Goal: Information Seeking & Learning: Check status

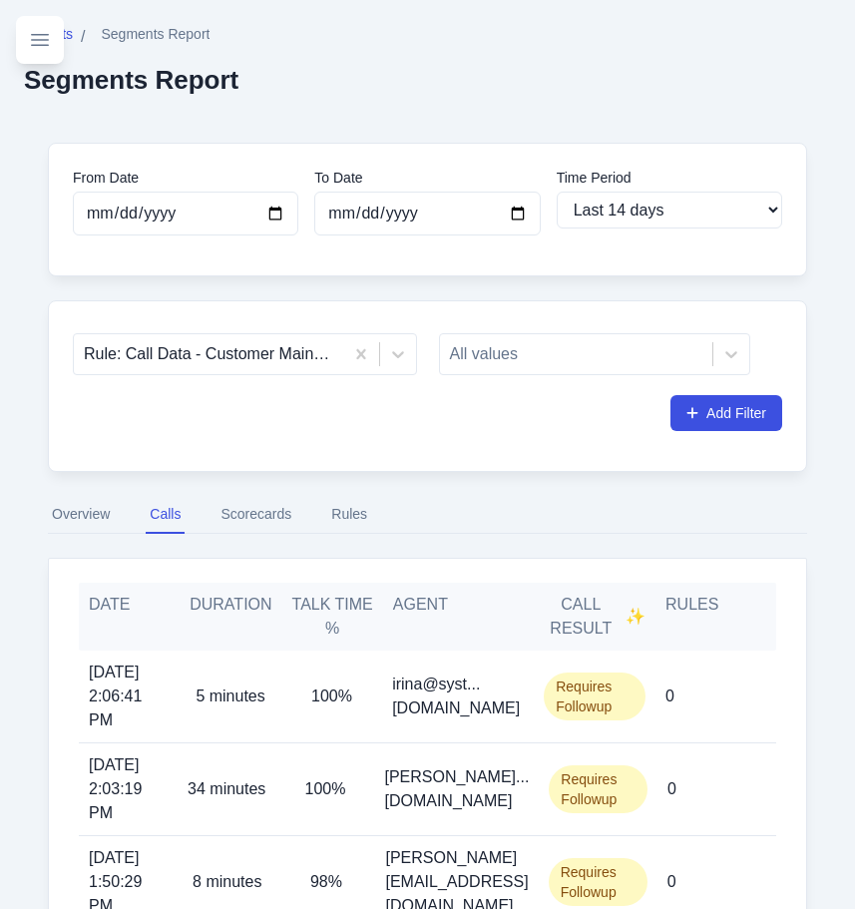
select select "14"
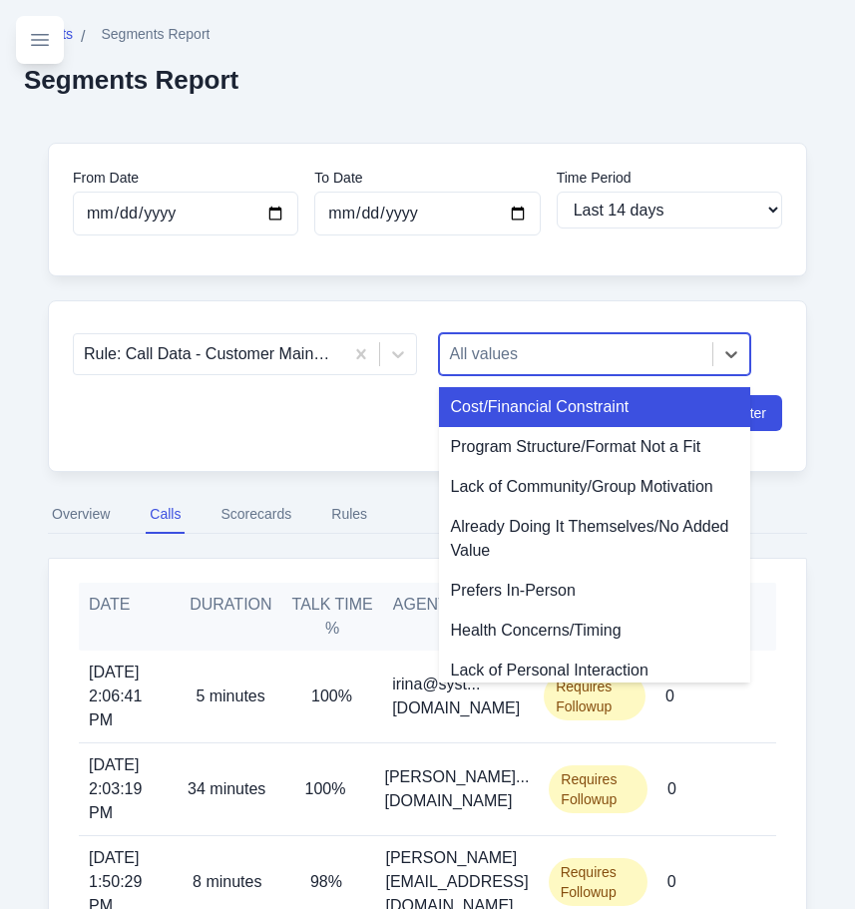
click at [455, 354] on div at bounding box center [577, 354] width 254 height 28
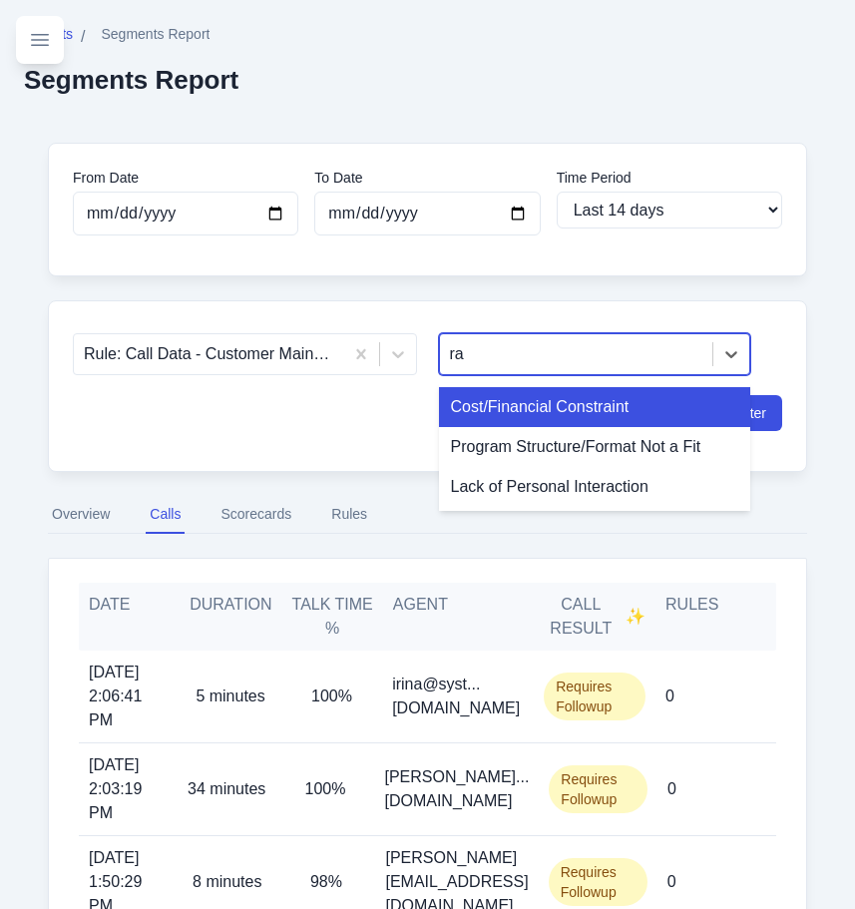
type input "r"
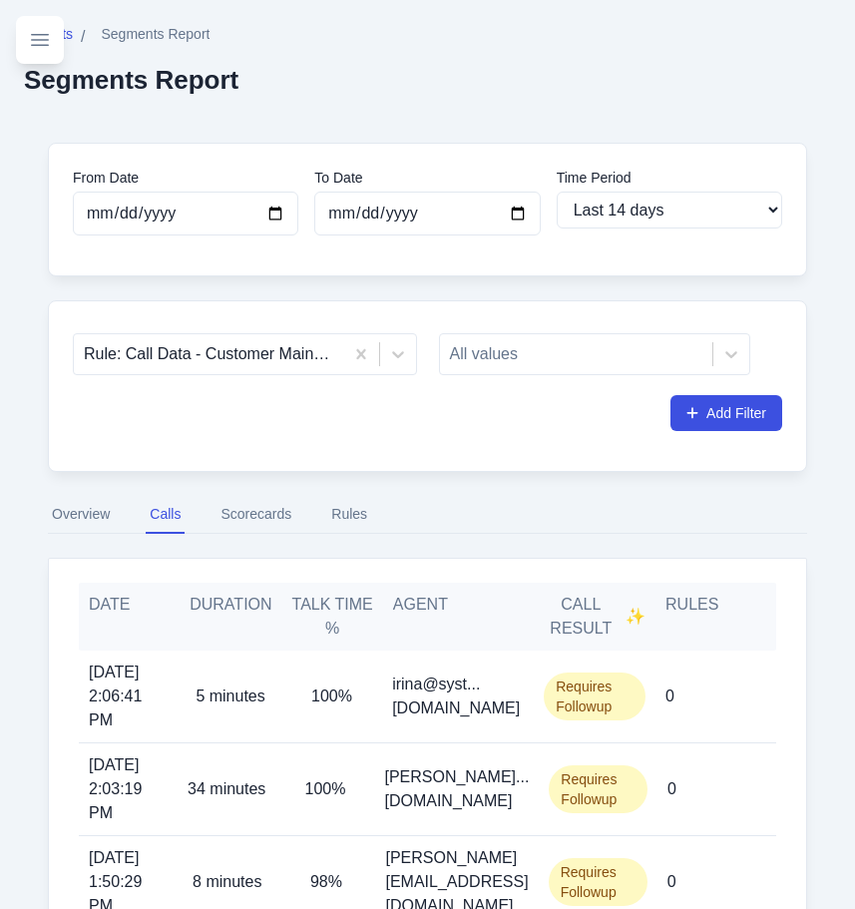
click at [427, 287] on div "From Date [DATE] To Date [DATE] Time Period Last 7 days Last 14 days Last 30 da…" at bounding box center [427, 900] width 807 height 1563
click at [584, 223] on select "Last 7 days Last 14 days Last 30 days Last 90 days Last 180 days Last 365 days …" at bounding box center [670, 210] width 226 height 37
click at [461, 267] on div "From Date [DATE] To Date [DATE] Time Period Last 7 days Last 14 days Last 30 da…" at bounding box center [428, 210] width 760 height 134
click at [268, 222] on input "[DATE]" at bounding box center [186, 214] width 226 height 44
type input "[DATE]"
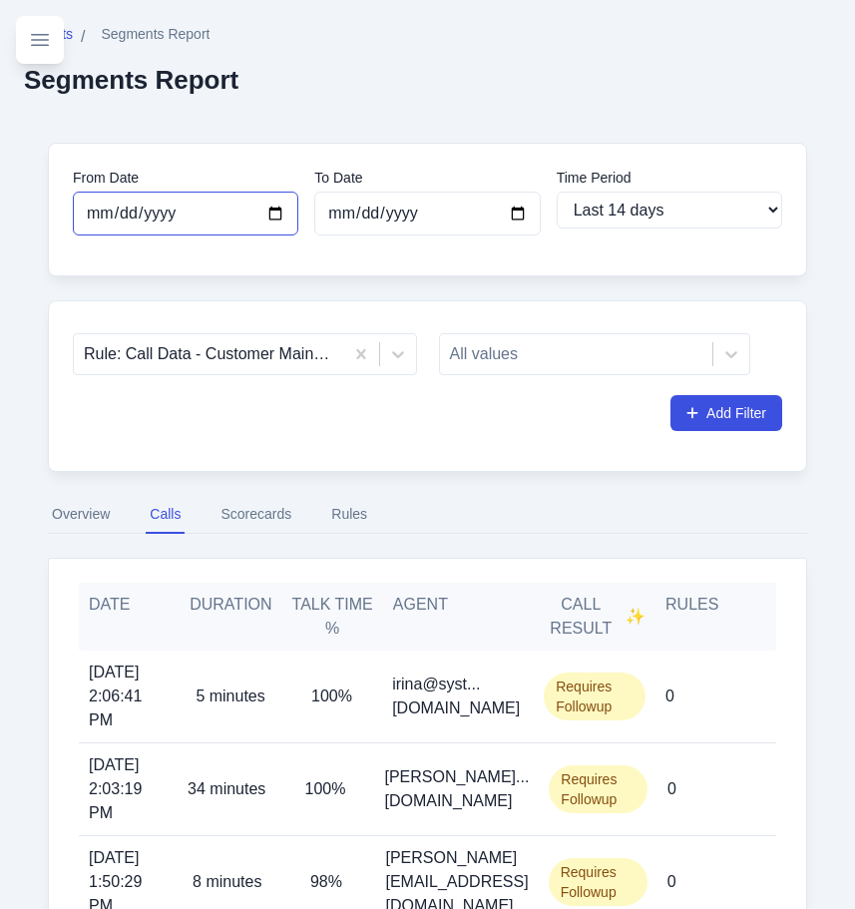
select select "custom"
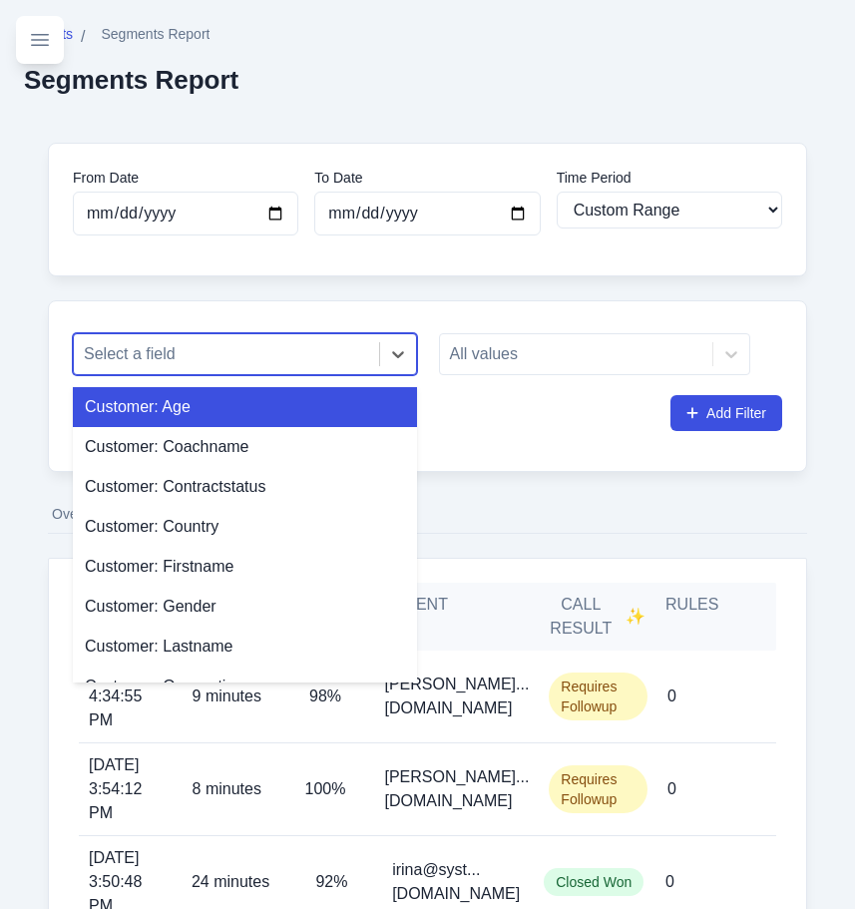
click at [283, 367] on div at bounding box center [226, 354] width 285 height 28
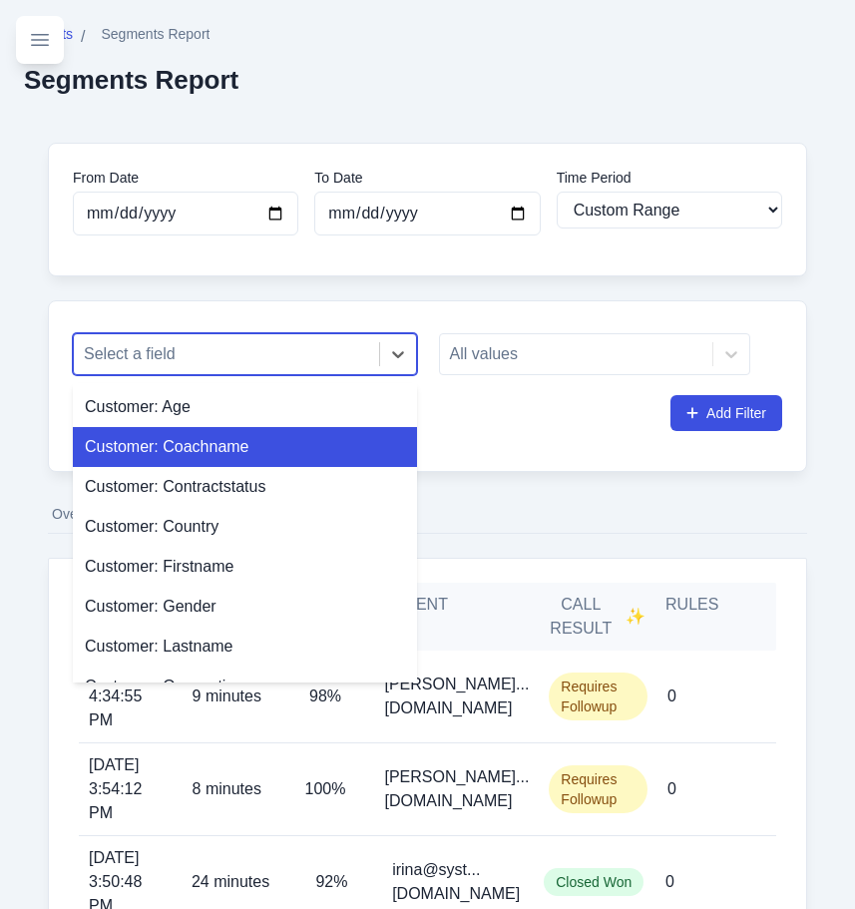
click at [241, 443] on div "Customer: Coachname" at bounding box center [245, 447] width 344 height 40
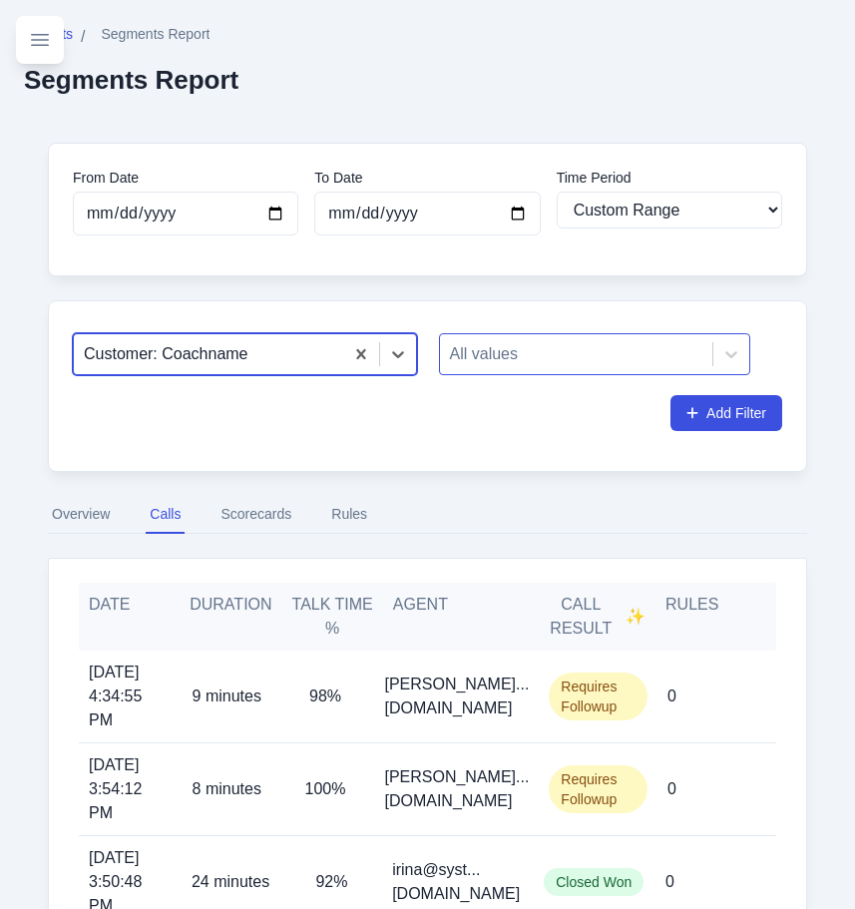
click at [518, 365] on div at bounding box center [577, 354] width 254 height 28
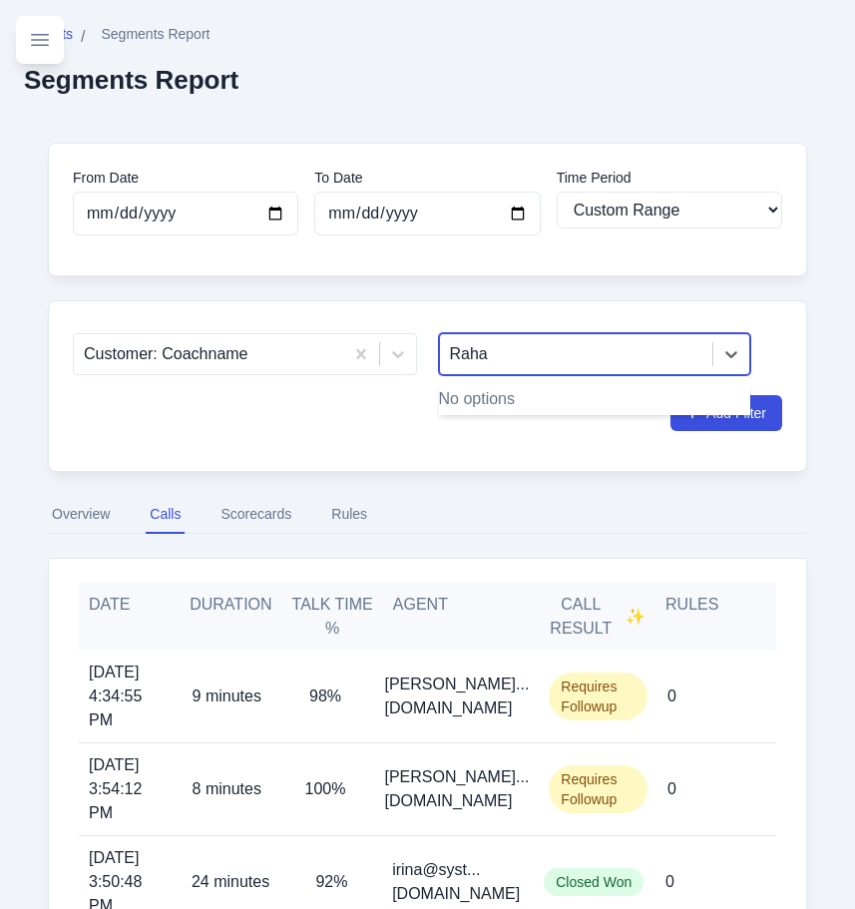
type input "Rah"
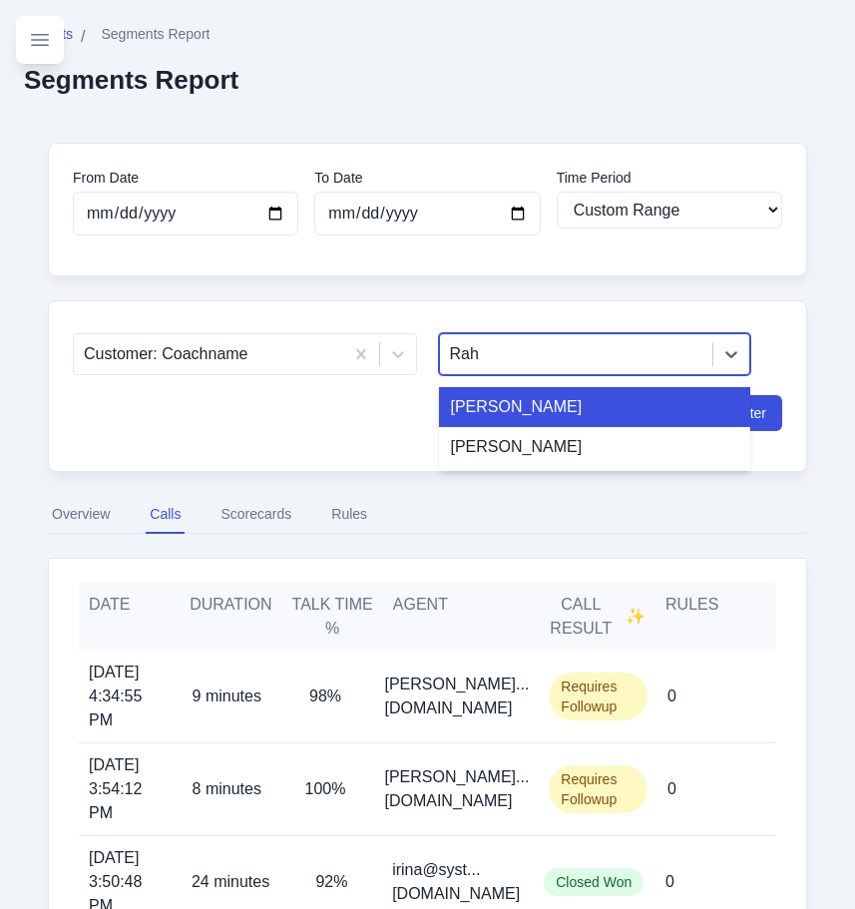
click at [517, 398] on div "[PERSON_NAME]" at bounding box center [595, 407] width 312 height 40
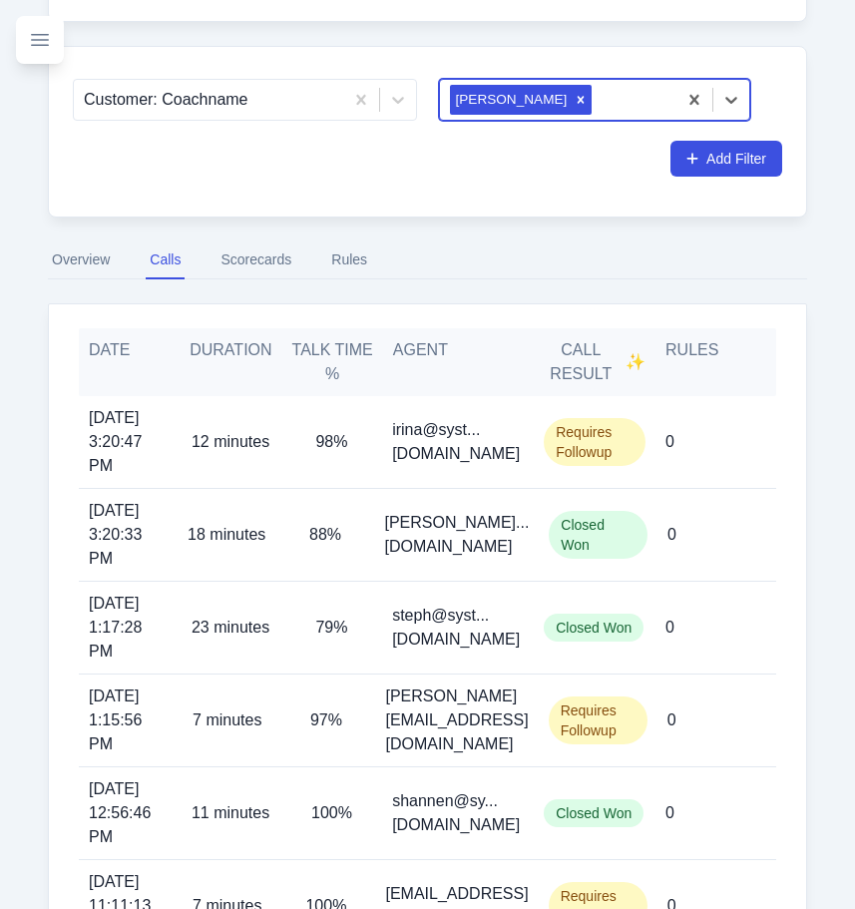
scroll to position [270, 0]
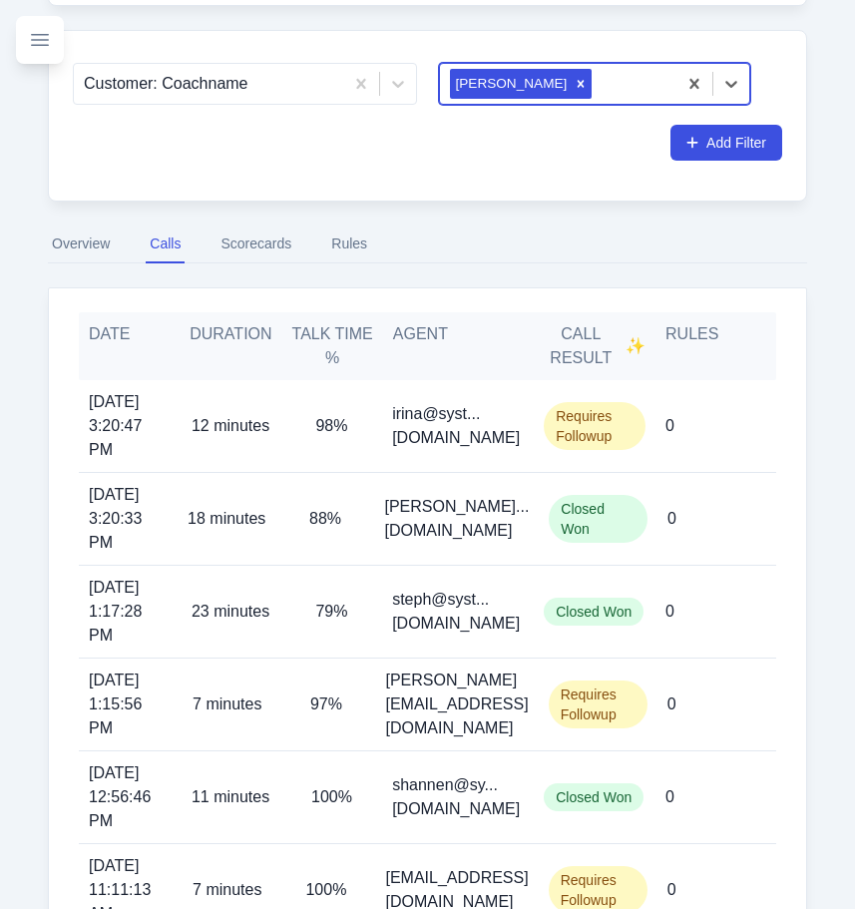
click at [89, 267] on div "From Date [DATE] To Date [DATE] Time Period Last 7 days Last 14 days Last 30 da…" at bounding box center [427, 593] width 807 height 1491
click at [95, 257] on button "Overview" at bounding box center [81, 245] width 66 height 38
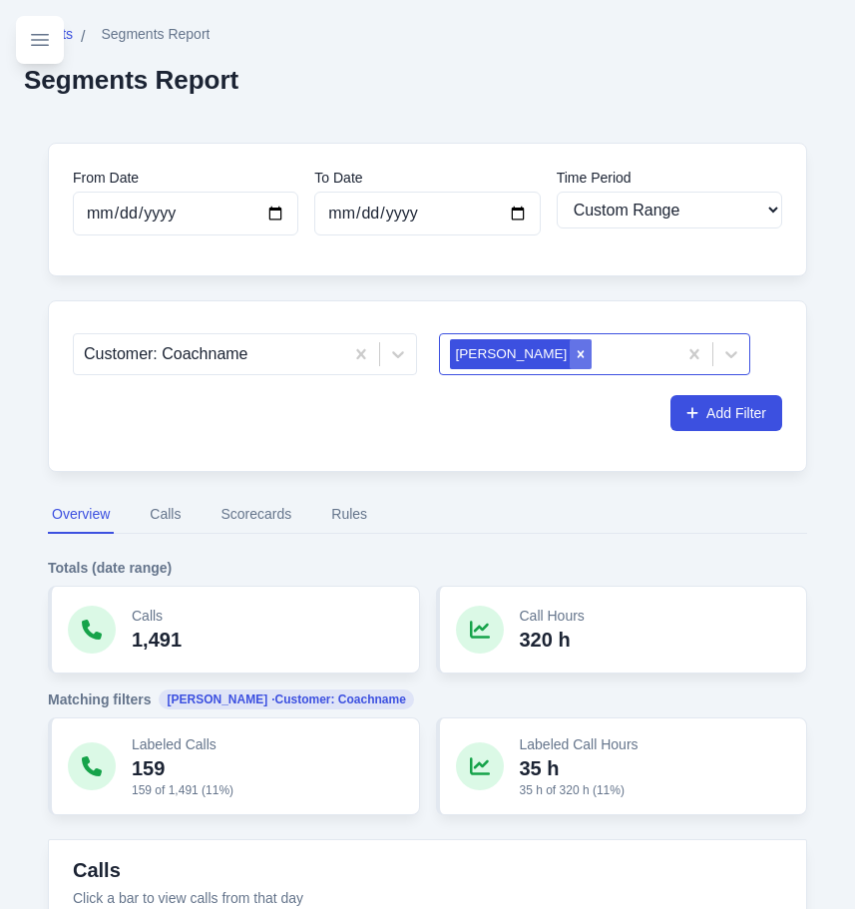
click at [570, 340] on div "Remove Rahja" at bounding box center [581, 354] width 22 height 30
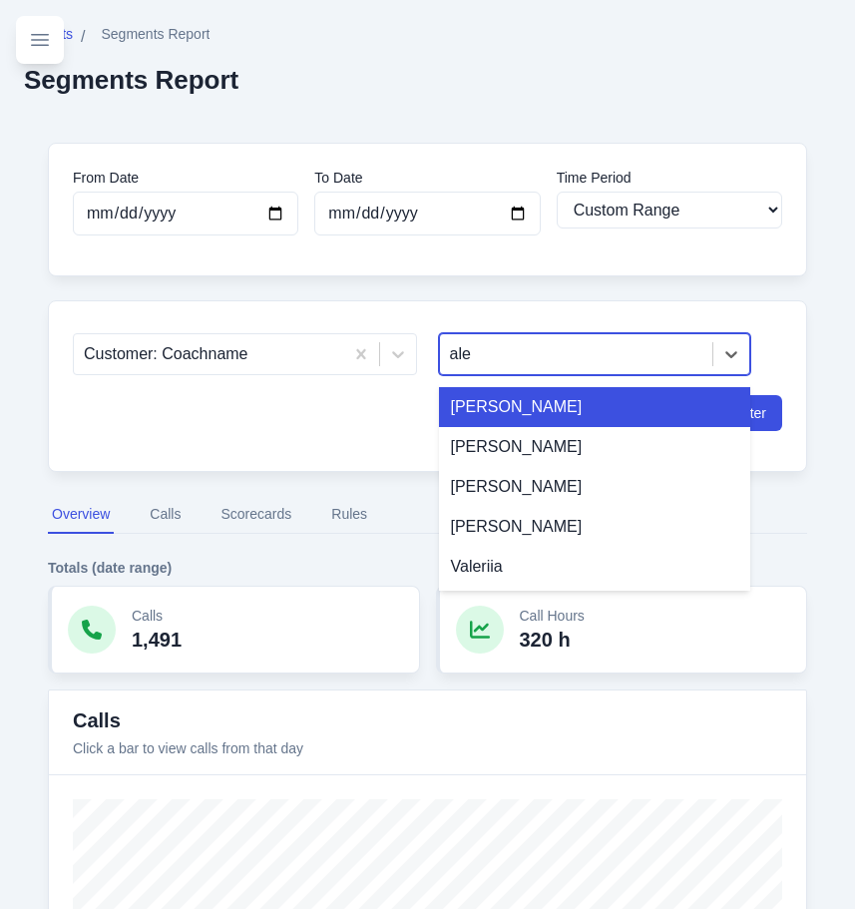
type input "[PERSON_NAME]"
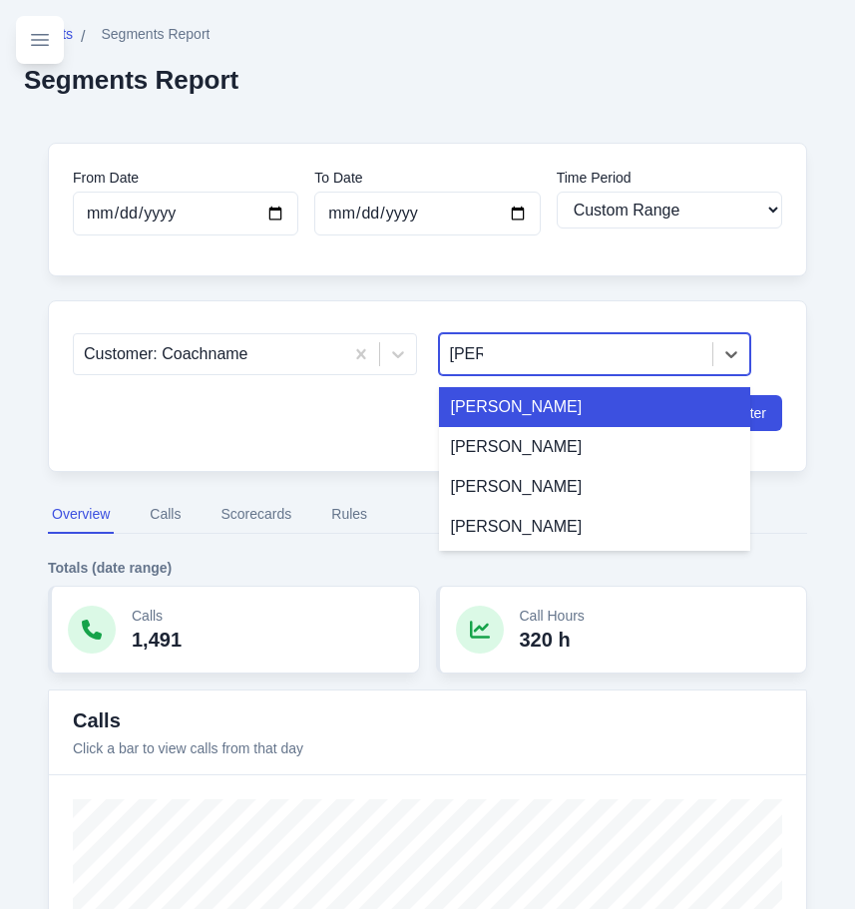
click at [519, 408] on div "[PERSON_NAME]" at bounding box center [595, 407] width 312 height 40
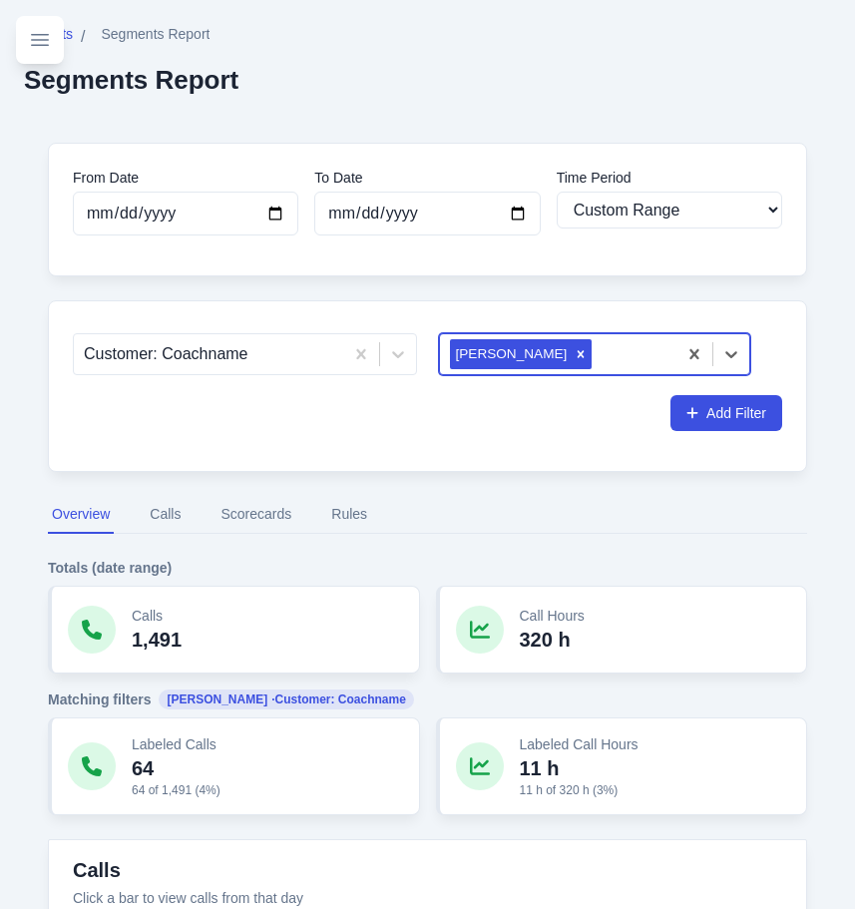
click at [252, 519] on button "Scorecards" at bounding box center [256, 515] width 79 height 38
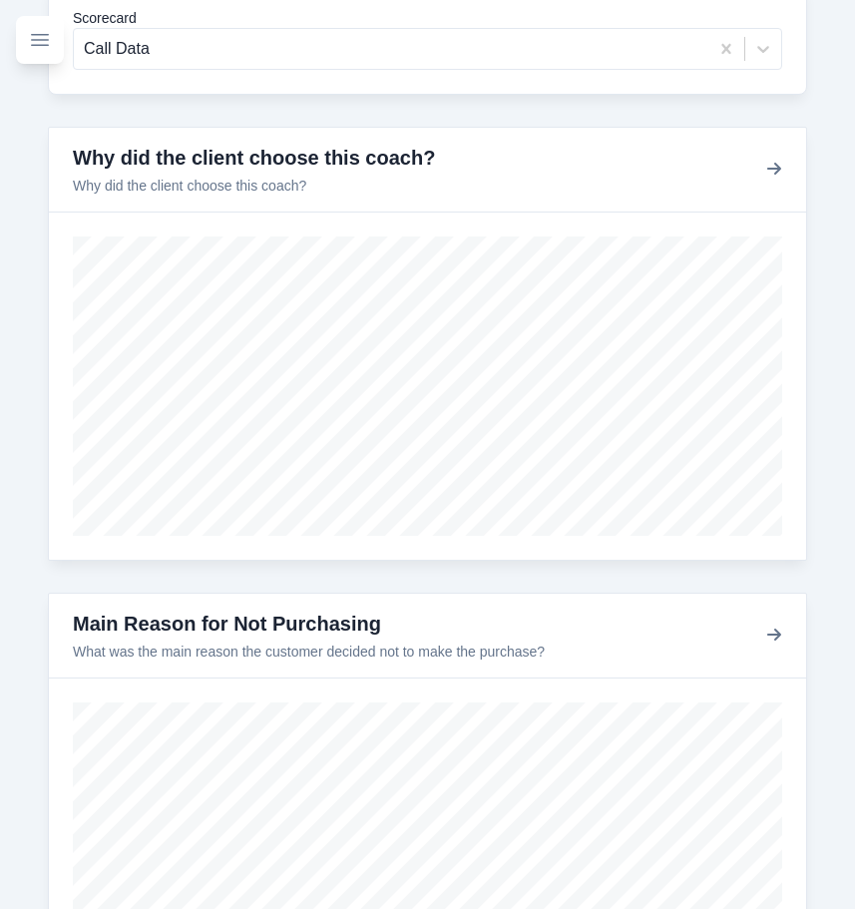
scroll to position [579, 0]
